Goal: Task Accomplishment & Management: Manage account settings

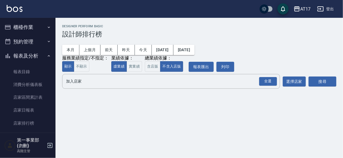
scroll to position [229, 0]
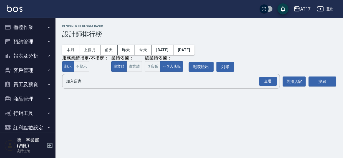
click at [302, 35] on h3 "設計師排行榜" at bounding box center [199, 34] width 274 height 8
click at [331, 9] on button "登出" at bounding box center [325, 9] width 21 height 10
